Goal: Transaction & Acquisition: Subscribe to service/newsletter

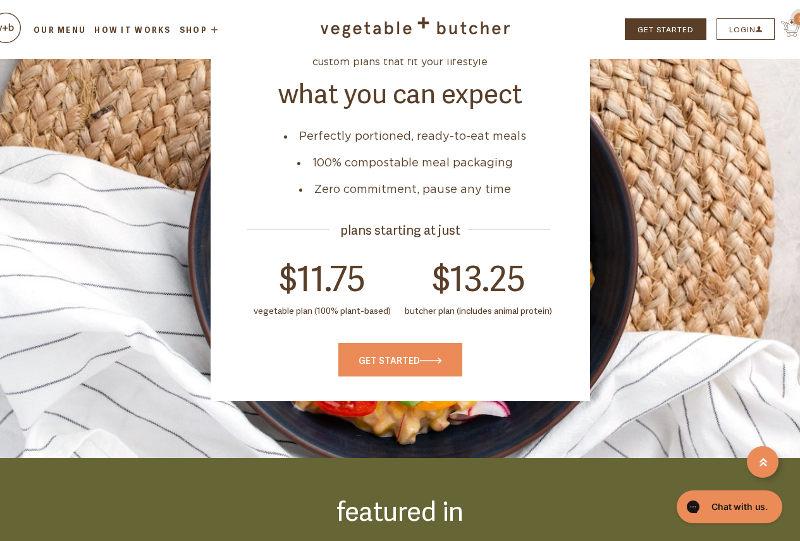
scroll to position [2719, 0]
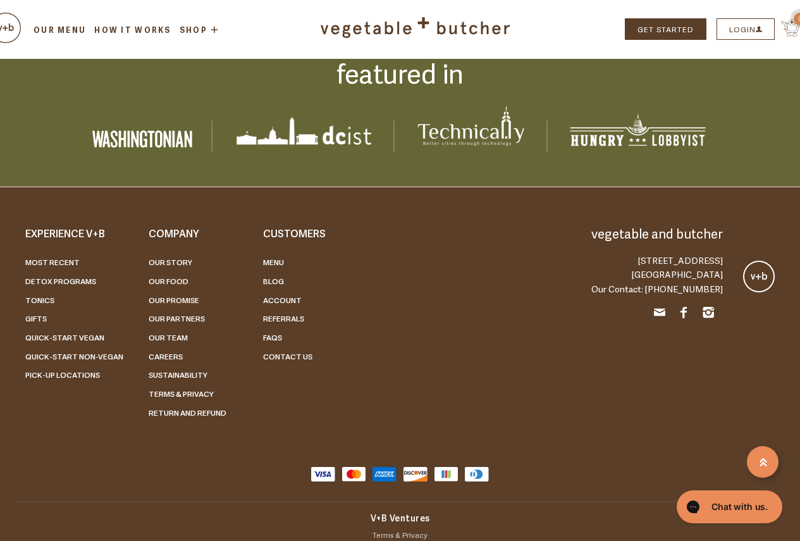
drag, startPoint x: 385, startPoint y: 326, endPoint x: 292, endPoint y: 180, distance: 173.7
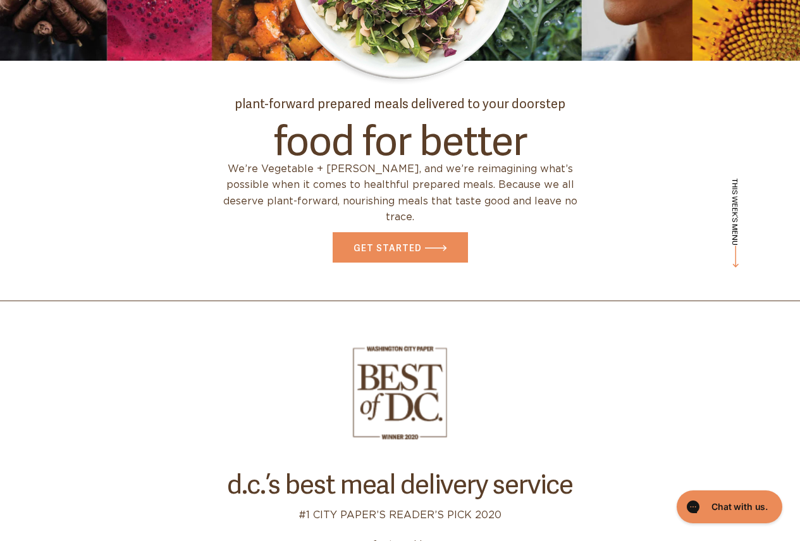
scroll to position [0, 0]
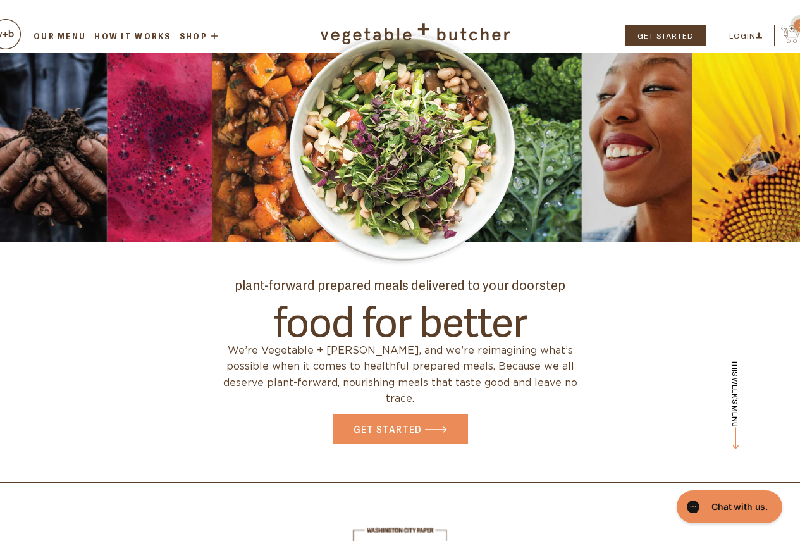
click at [42, 32] on link "Our Menu" at bounding box center [60, 35] width 56 height 11
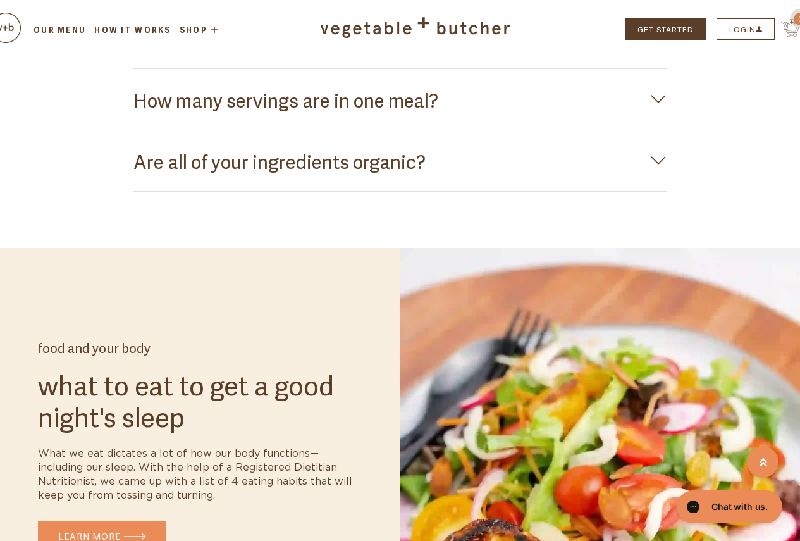
scroll to position [2782, 0]
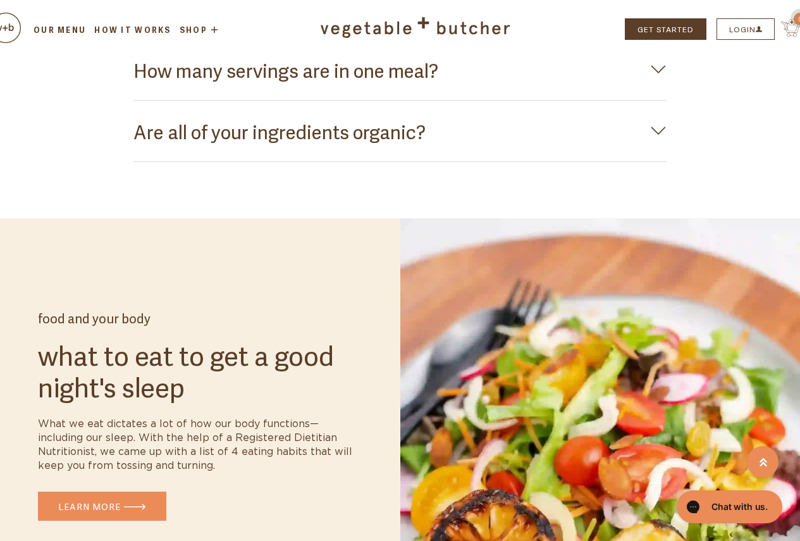
click at [204, 87] on h3 "How many servings are in one meal?" at bounding box center [400, 69] width 534 height 35
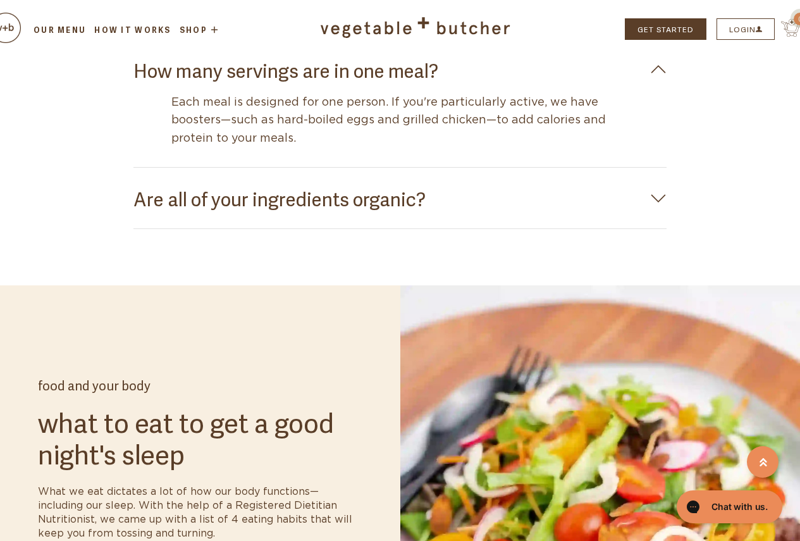
click at [204, 87] on h3 "How many servings are in one meal?" at bounding box center [400, 69] width 534 height 35
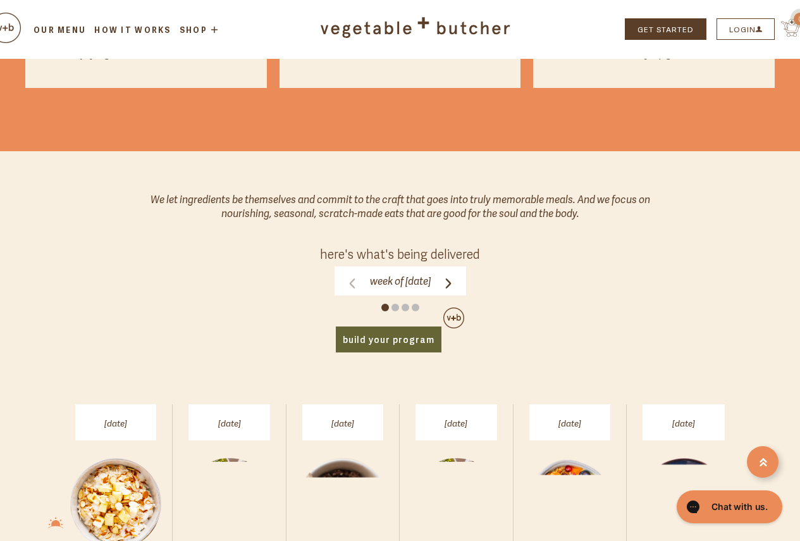
scroll to position [379, 0]
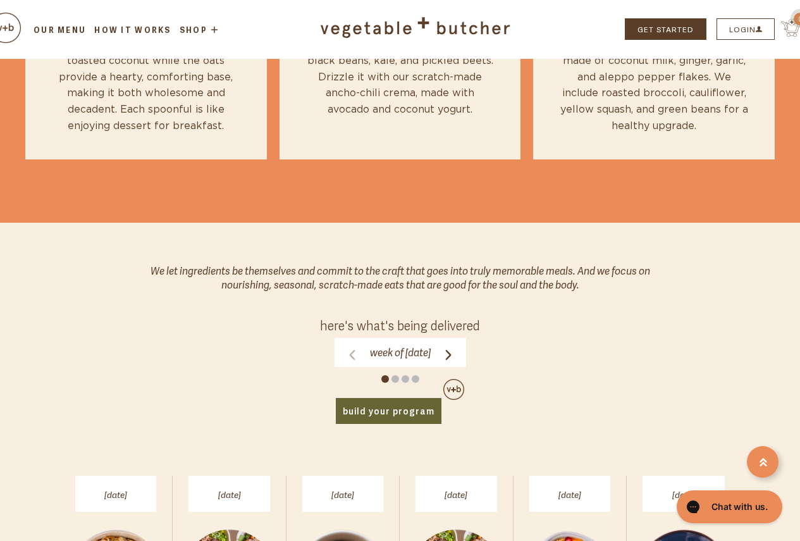
click at [453, 357] on icon at bounding box center [448, 355] width 10 height 10
click input "Week of Monday, August 18" at bounding box center [0, 0] width 0 height 0
click at [335, 365] on form "Week of Monday, August 25 Week of Monday, August 25 Week of Monday, August 25 W…" at bounding box center [401, 352] width 132 height 29
click at [347, 357] on icon at bounding box center [352, 355] width 10 height 10
click input "Week of Monday, August 25" at bounding box center [0, 0] width 0 height 0
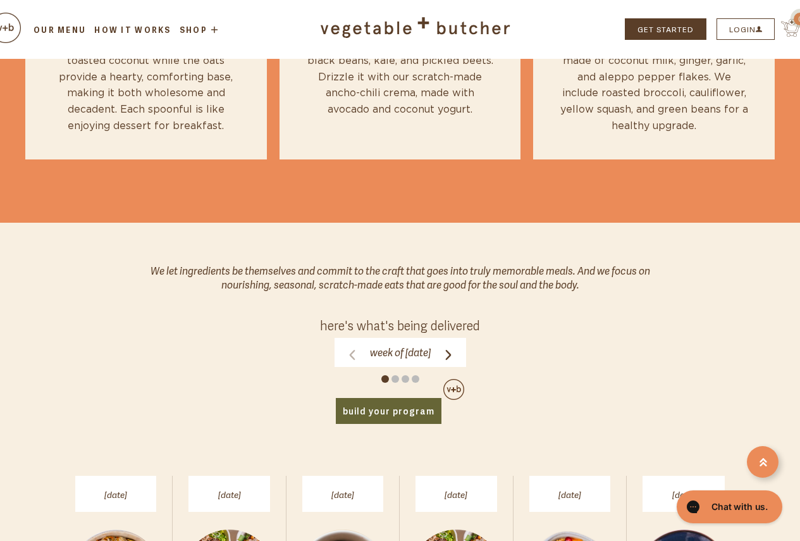
scroll to position [0, 0]
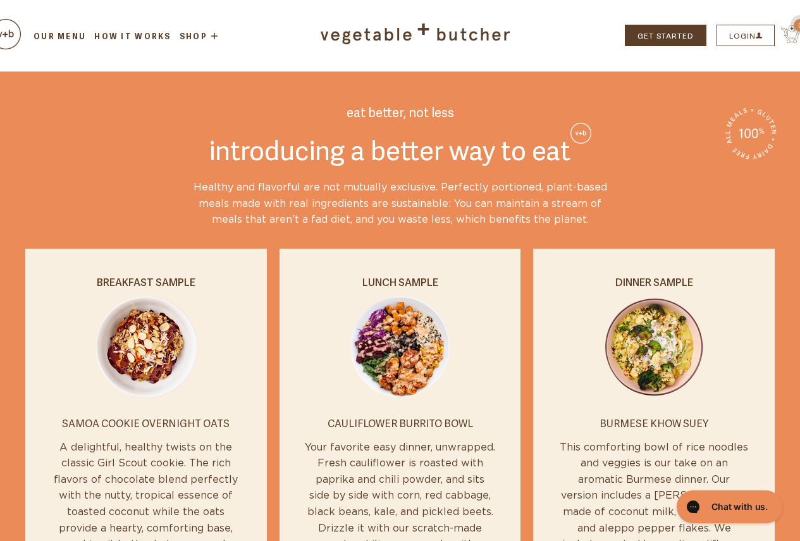
click at [124, 42] on li "How it Works" at bounding box center [132, 35] width 83 height 13
click at [126, 39] on link "How it Works" at bounding box center [132, 35] width 80 height 11
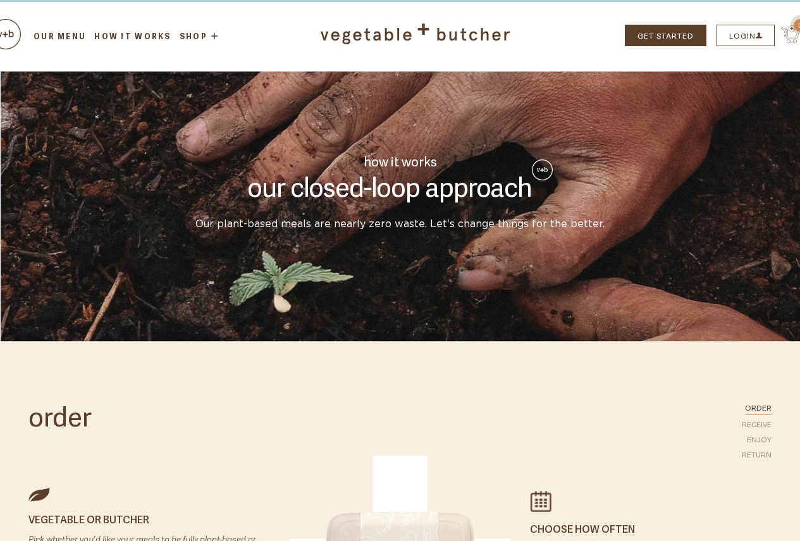
click at [752, 425] on link "RECEIVE" at bounding box center [757, 423] width 30 height 11
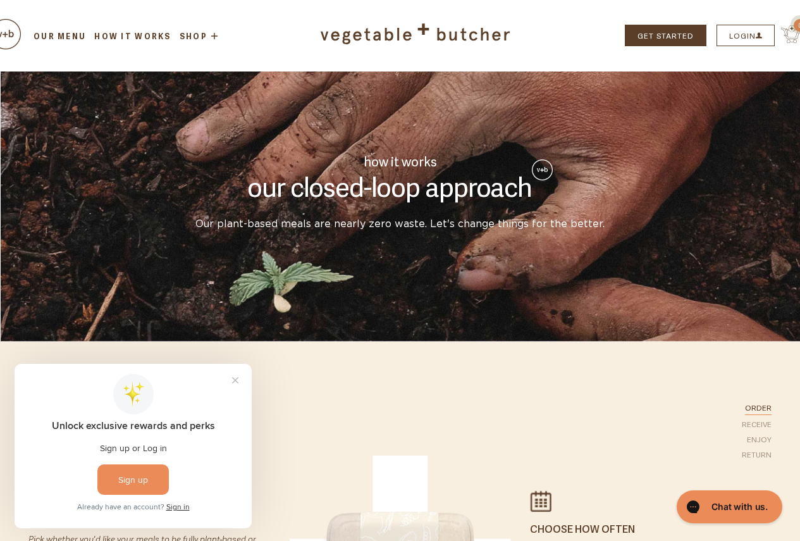
click at [197, 39] on link "Shop" at bounding box center [200, 36] width 44 height 9
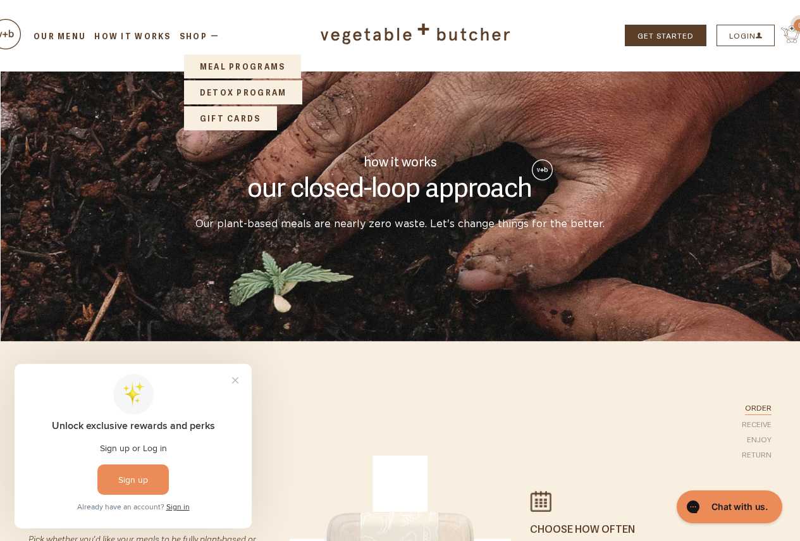
click at [207, 61] on link "Meal Programs" at bounding box center [243, 66] width 118 height 24
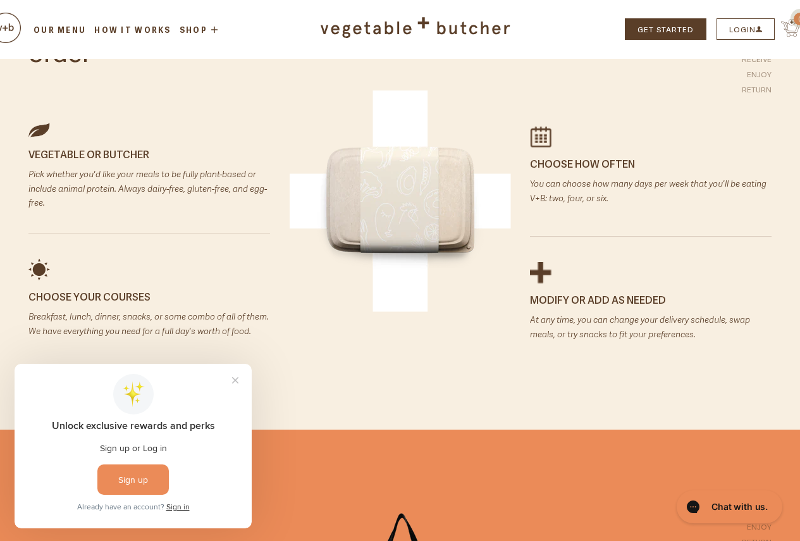
scroll to position [316, 0]
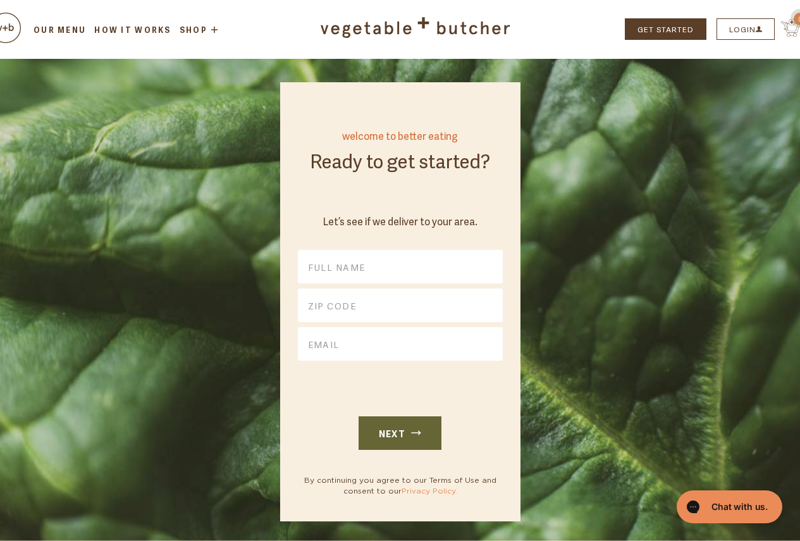
scroll to position [63, 0]
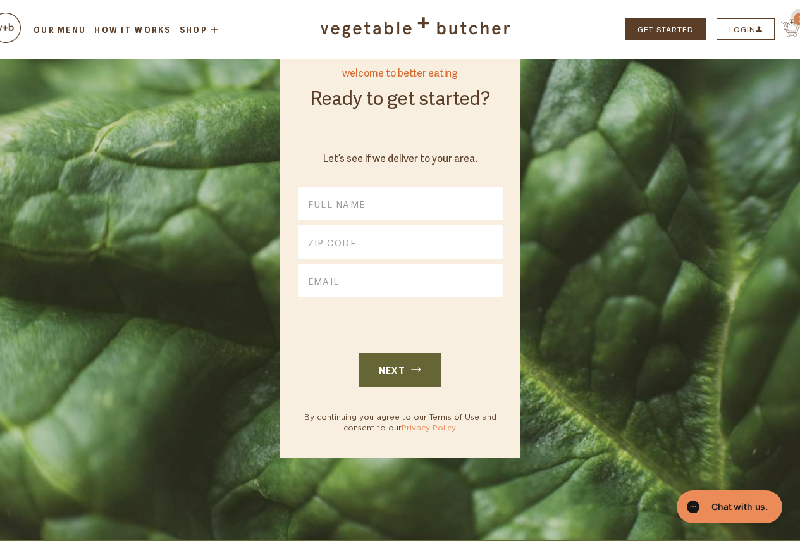
drag, startPoint x: 324, startPoint y: 217, endPoint x: 330, endPoint y: 204, distance: 14.1
click at [327, 211] on input "text" at bounding box center [400, 204] width 205 height 34
type input "JJ"
click at [319, 245] on input "text" at bounding box center [400, 242] width 205 height 34
type input "20854"
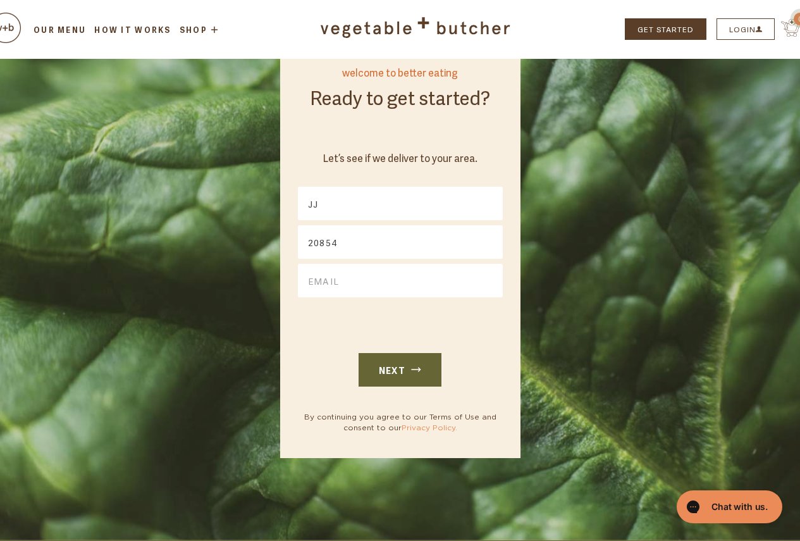
click at [318, 289] on input "email" at bounding box center [400, 281] width 205 height 34
type input "t"
type input "[EMAIL_ADDRESS][DOMAIN_NAME]"
click at [386, 373] on button "NEXT" at bounding box center [400, 370] width 83 height 34
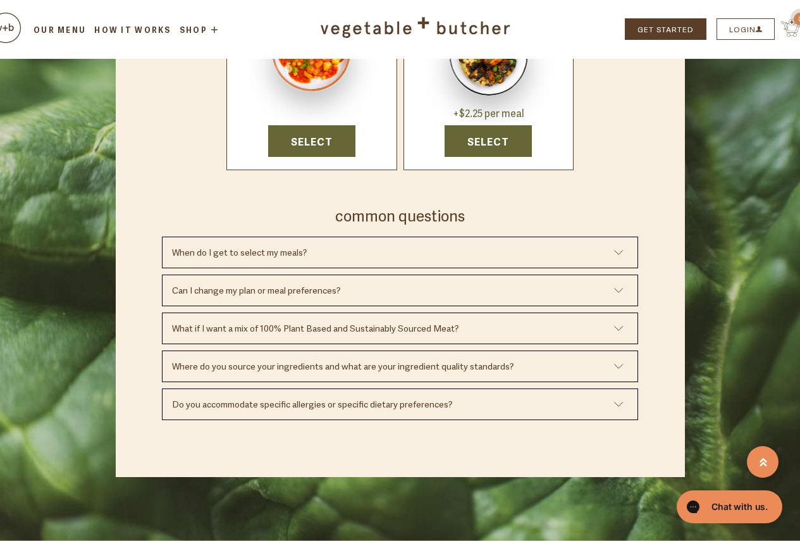
scroll to position [253, 0]
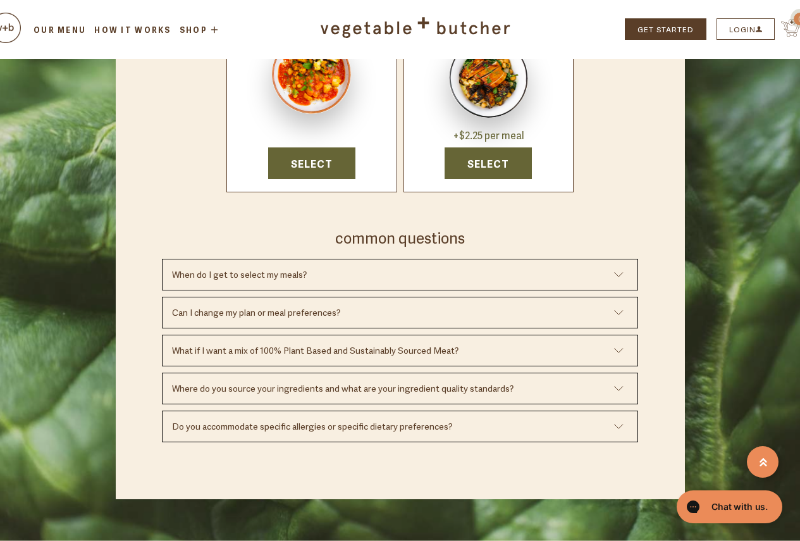
click at [411, 348] on h3 "What if I want a mix of 100% Plant Based and Sustainably Sourced Meat?" at bounding box center [393, 350] width 442 height 11
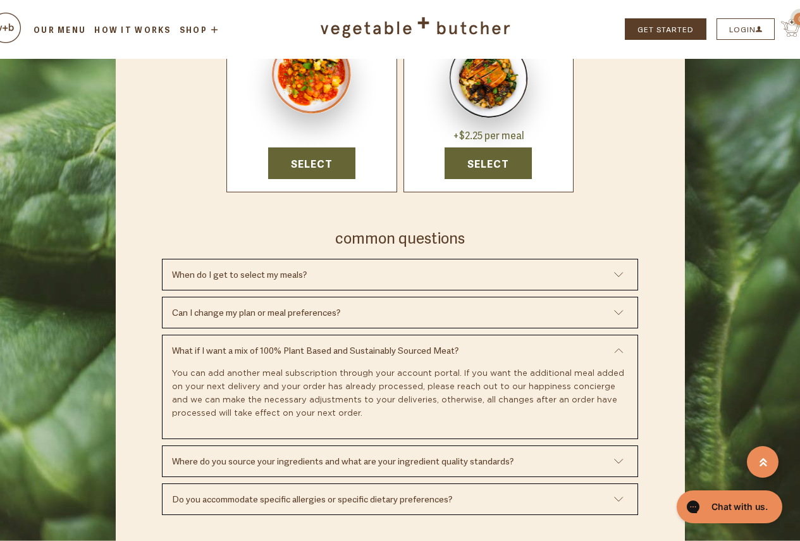
click at [304, 345] on h3 "What if I want a mix of 100% Plant Based and Sustainably Sourced Meat?" at bounding box center [393, 356] width 442 height 23
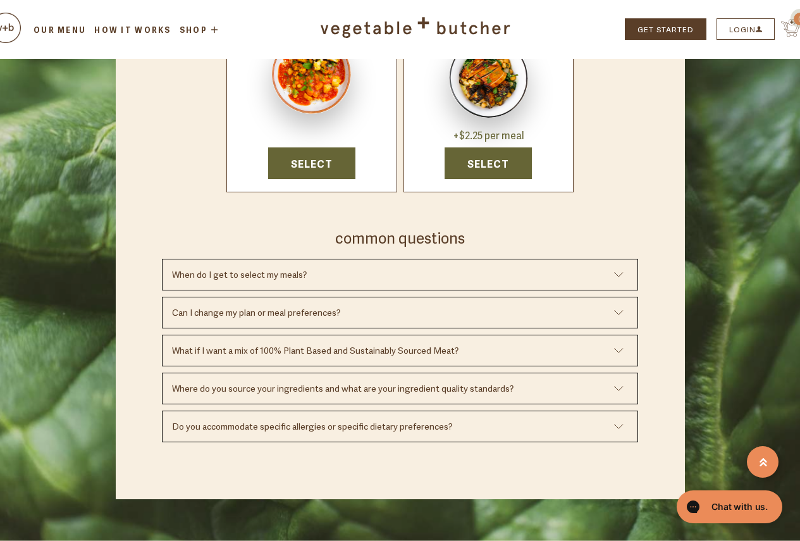
click at [271, 303] on div "Can I change my plan or meal preferences?" at bounding box center [400, 313] width 476 height 32
click at [270, 307] on h3 "Can I change my plan or meal preferences?" at bounding box center [393, 312] width 442 height 11
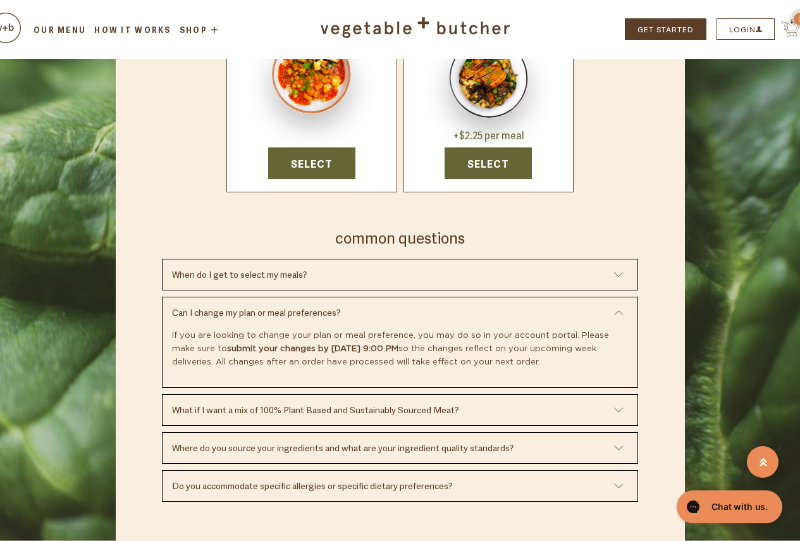
click at [270, 307] on h3 "Can I change my plan or meal preferences?" at bounding box center [393, 318] width 442 height 23
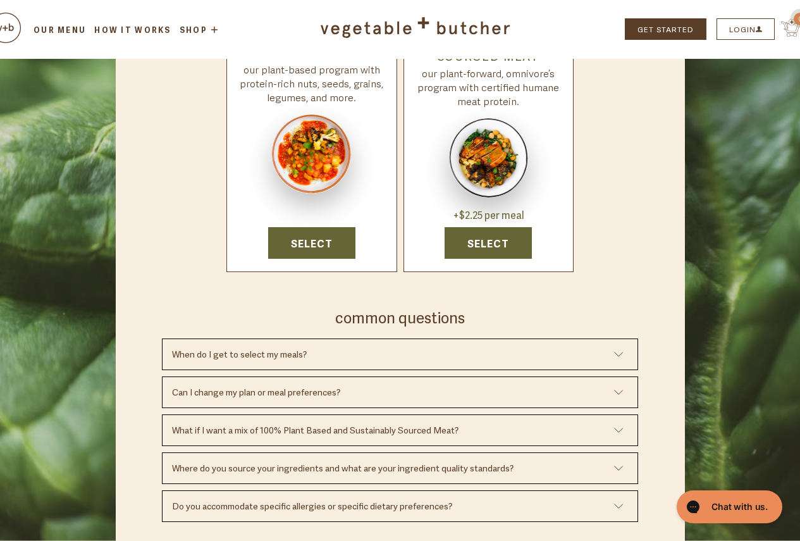
scroll to position [126, 0]
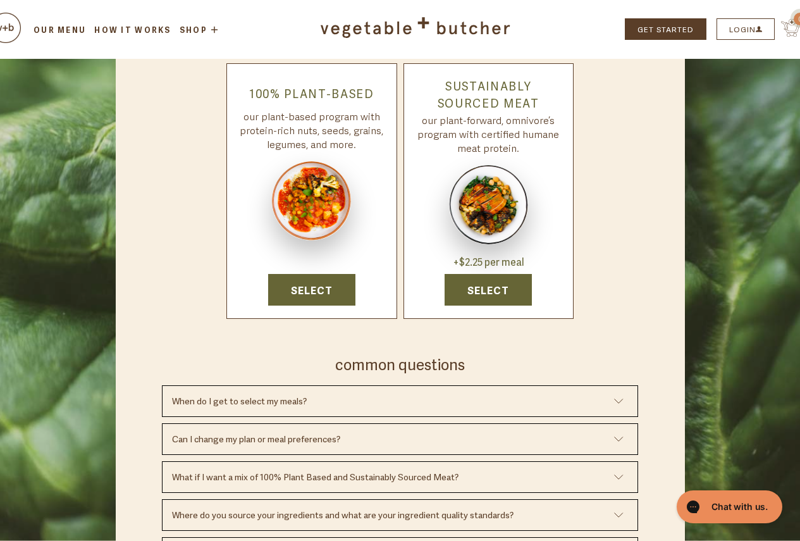
click at [472, 284] on link "Select" at bounding box center [488, 290] width 87 height 32
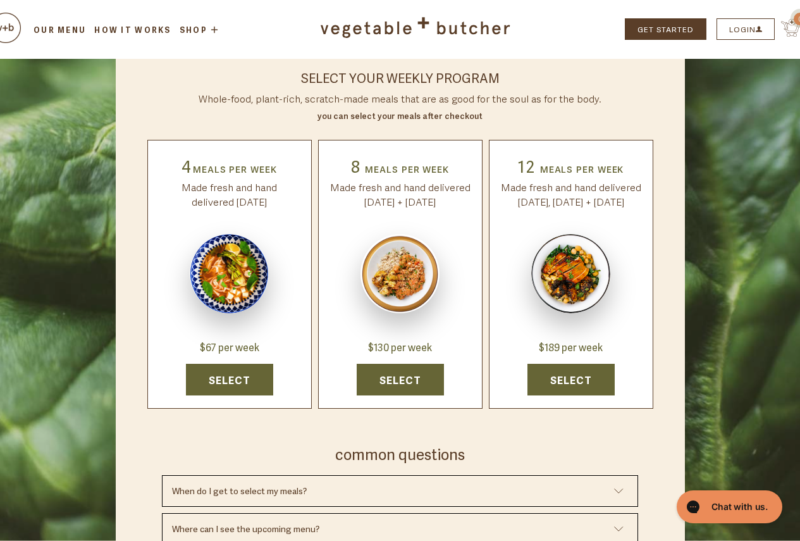
scroll to position [126, 0]
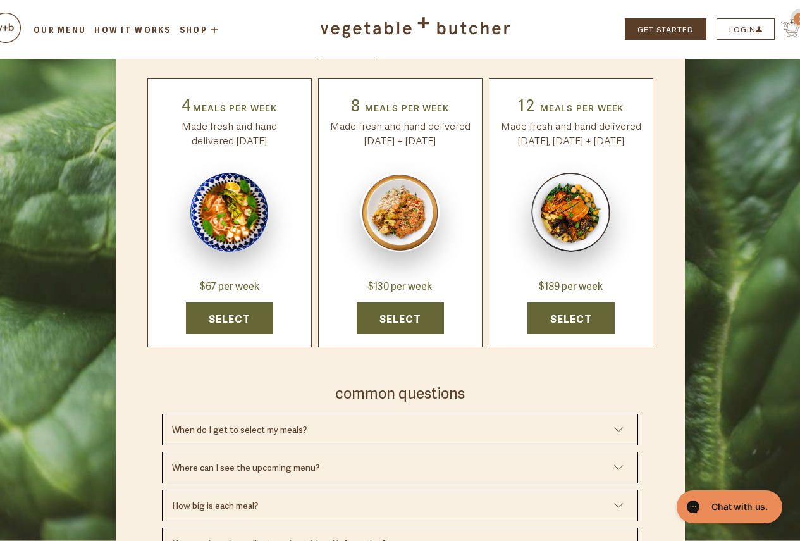
click at [405, 323] on link "Select" at bounding box center [400, 318] width 87 height 32
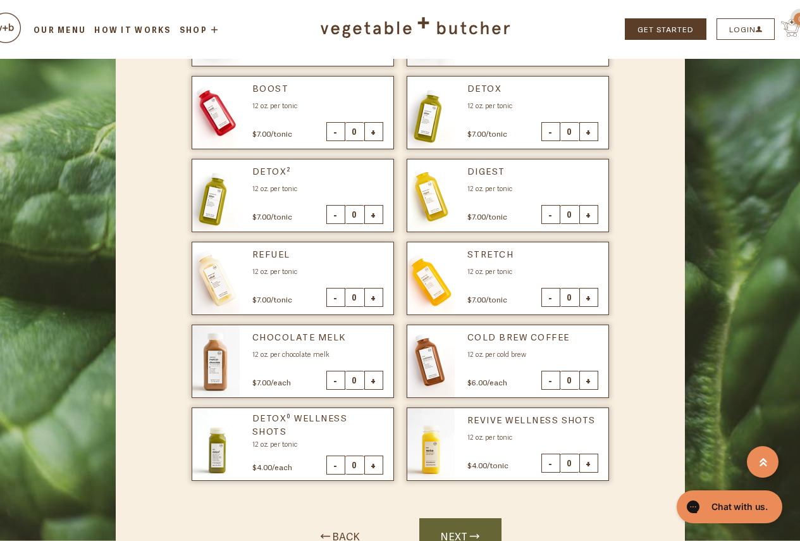
scroll to position [569, 0]
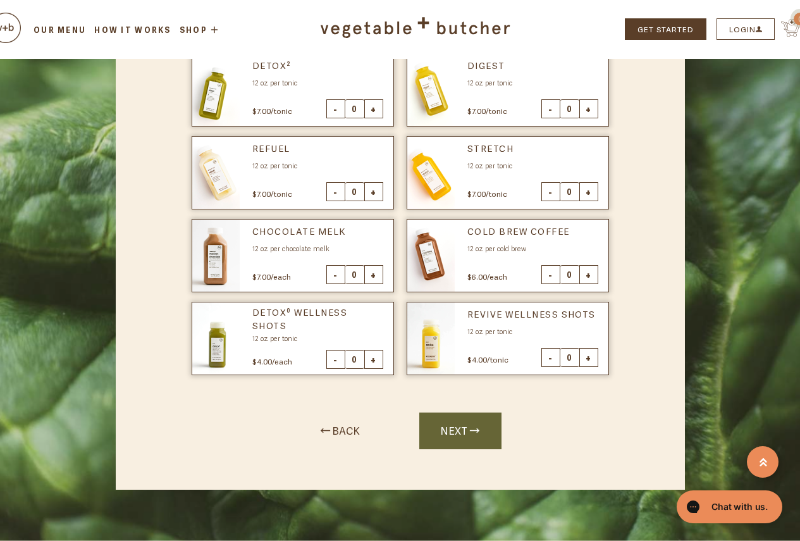
click at [477, 437] on link "NEXT" at bounding box center [460, 430] width 82 height 37
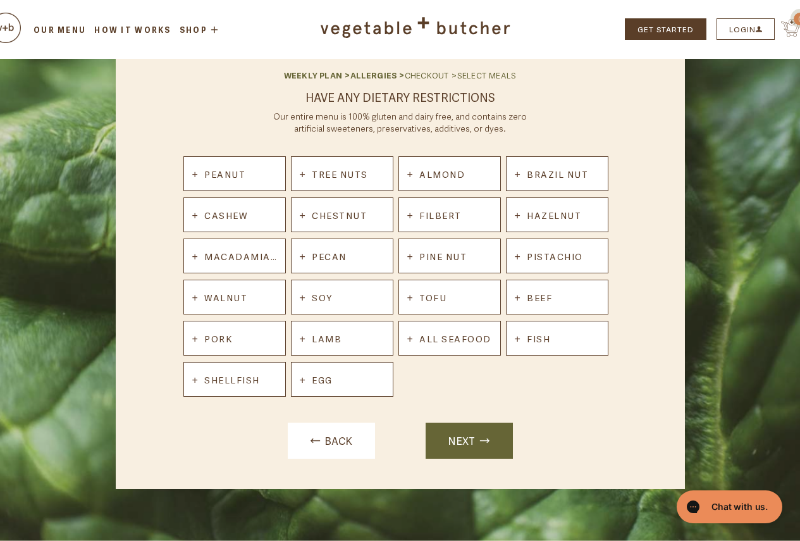
scroll to position [63, 0]
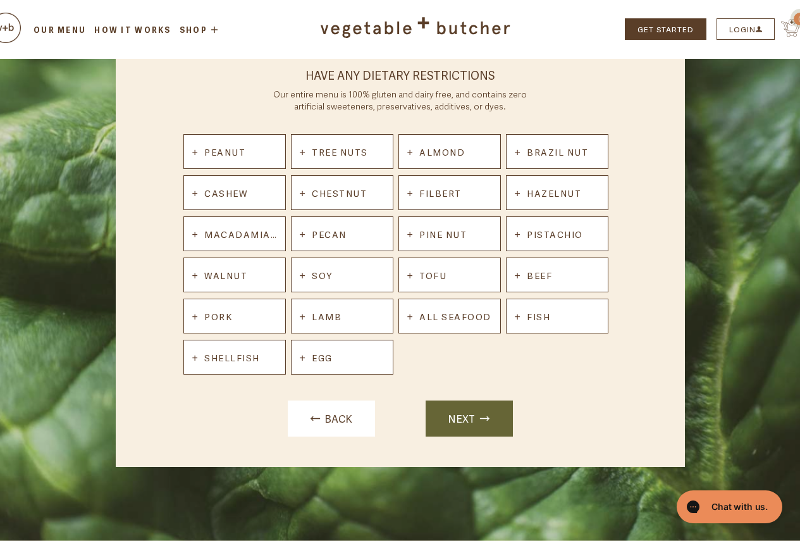
click at [243, 314] on div "Pork" at bounding box center [234, 315] width 102 height 35
click at [199, 317] on label "Pork" at bounding box center [212, 315] width 40 height 13
click at [0, 0] on input "Pork" at bounding box center [0, 0] width 0 height 0
click at [306, 314] on label "Lamb" at bounding box center [320, 315] width 42 height 13
click at [0, 0] on input "Lamb" at bounding box center [0, 0] width 0 height 0
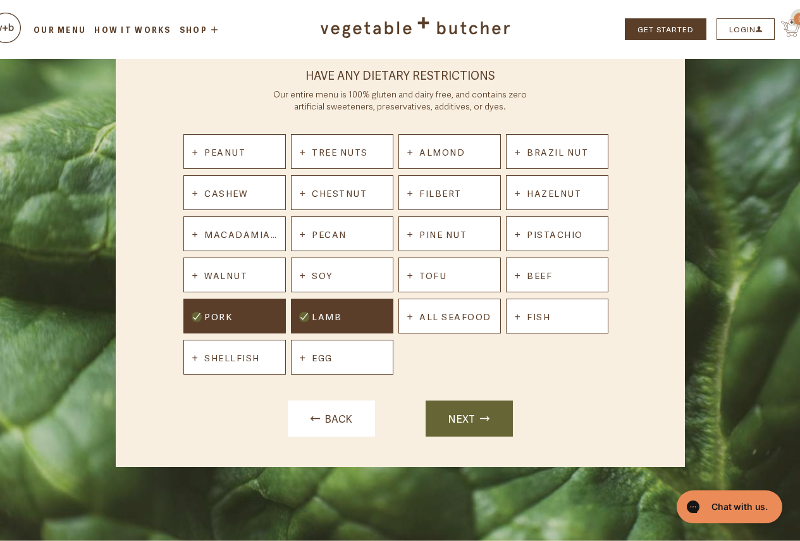
click at [526, 278] on label "Beef" at bounding box center [533, 274] width 38 height 13
click at [0, 0] on input "Beef" at bounding box center [0, 0] width 0 height 0
click at [452, 427] on link "NEXT" at bounding box center [469, 418] width 87 height 37
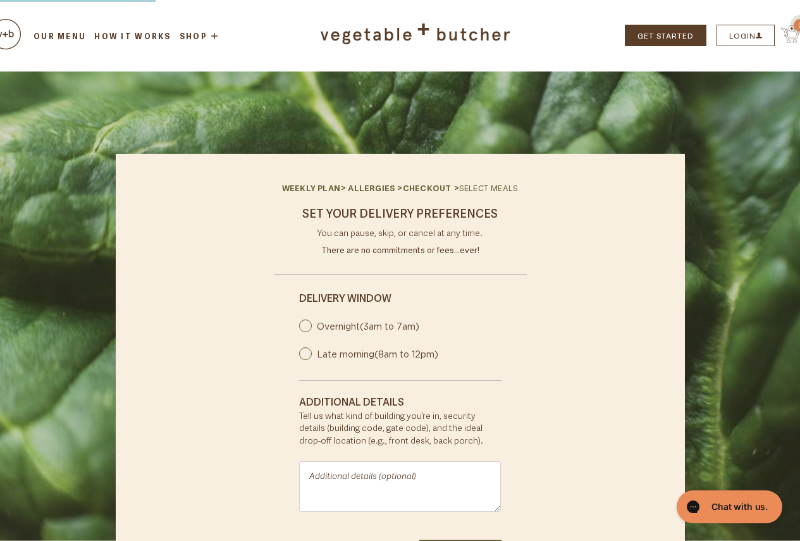
radio input "true"
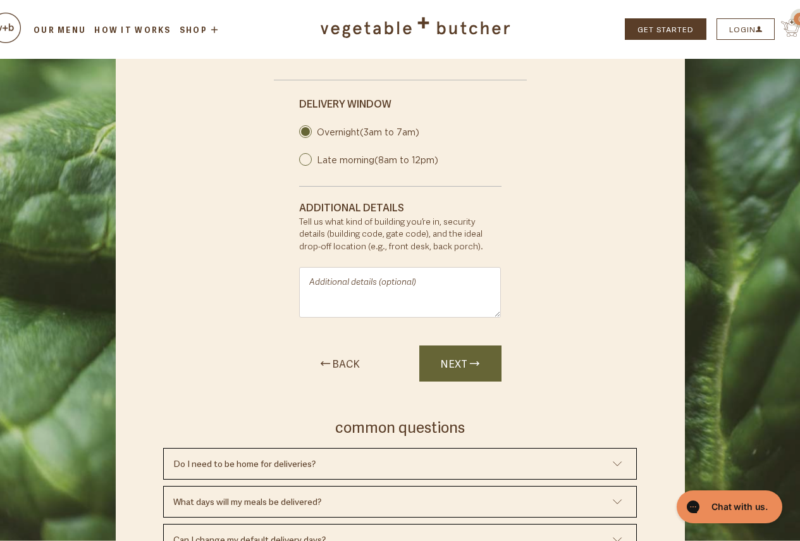
scroll to position [126, 0]
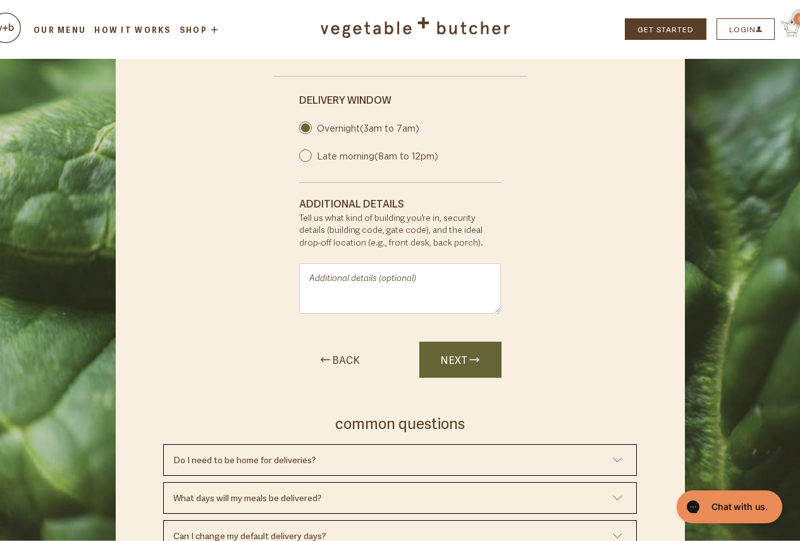
click at [304, 128] on input "Overnight (3am to 7am)" at bounding box center [305, 127] width 13 height 13
click at [453, 362] on link "NEXT" at bounding box center [460, 359] width 82 height 37
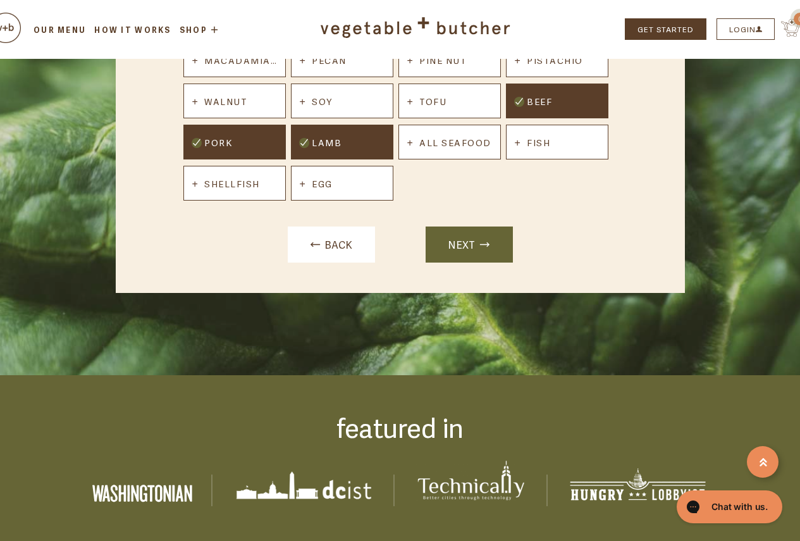
scroll to position [253, 0]
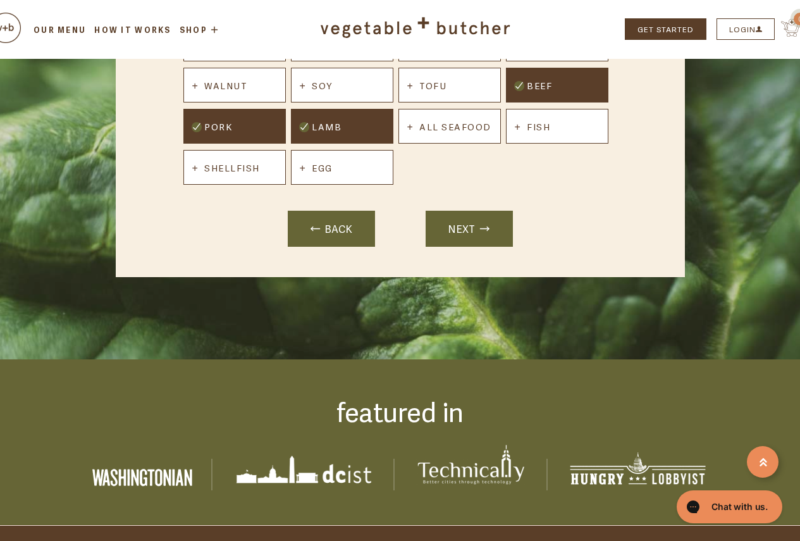
click at [315, 235] on link "BACK" at bounding box center [331, 229] width 87 height 37
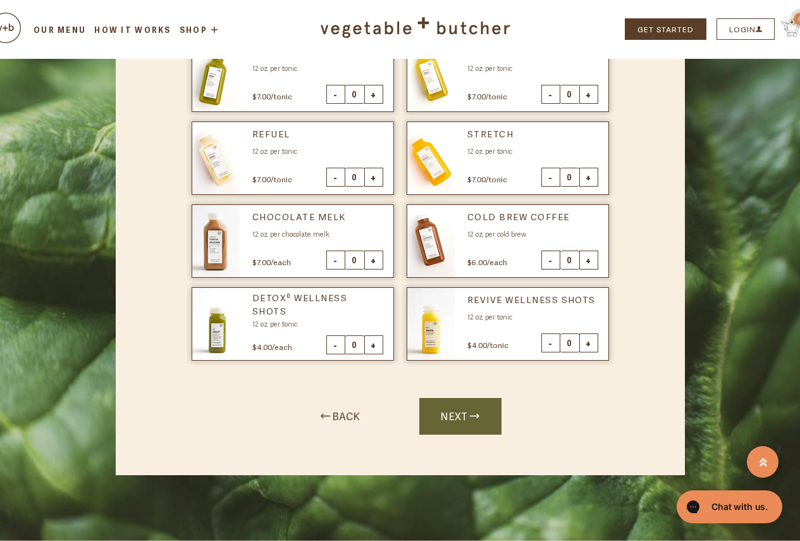
scroll to position [759, 0]
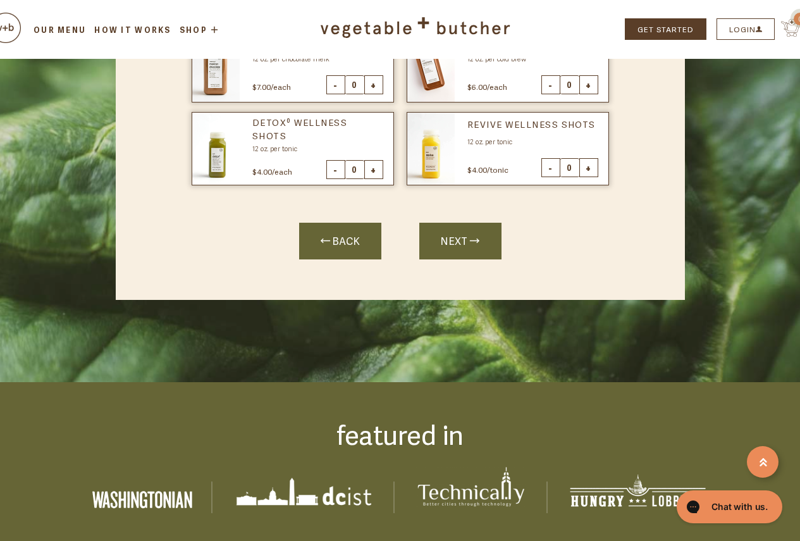
click at [332, 247] on link "BACK" at bounding box center [340, 241] width 82 height 37
